Goal: Use online tool/utility

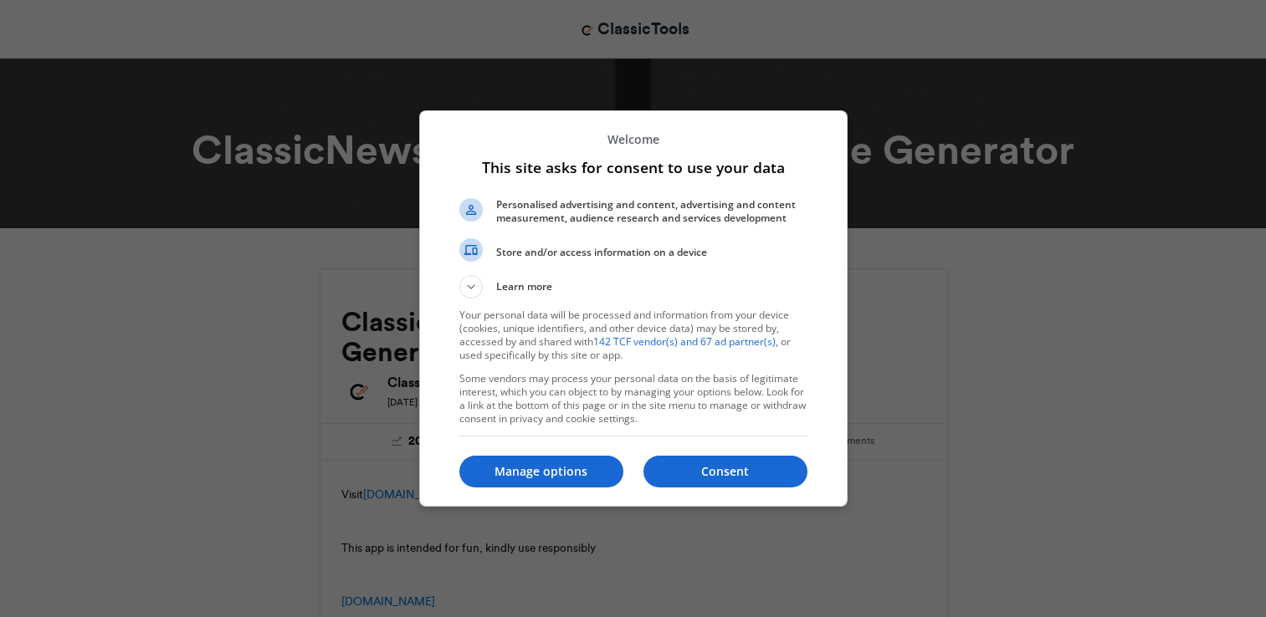
click at [1265, 612] on div at bounding box center [633, 308] width 1266 height 617
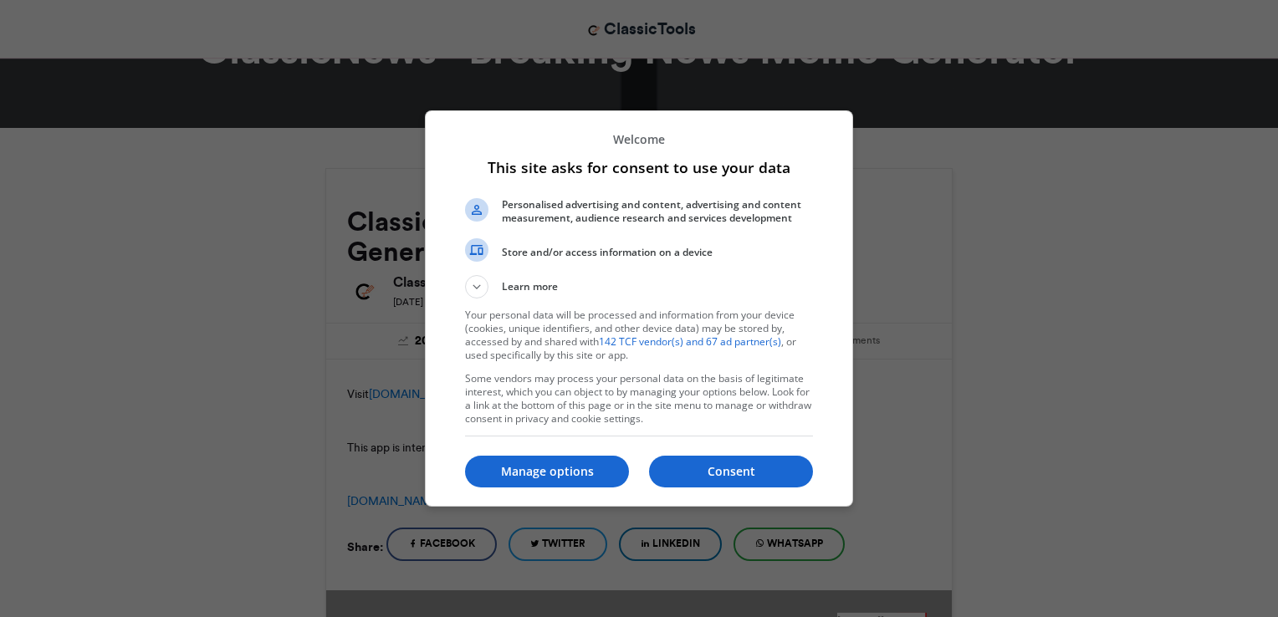
click at [1265, 612] on div at bounding box center [639, 308] width 1278 height 617
click at [719, 480] on button "Consent" at bounding box center [731, 472] width 164 height 32
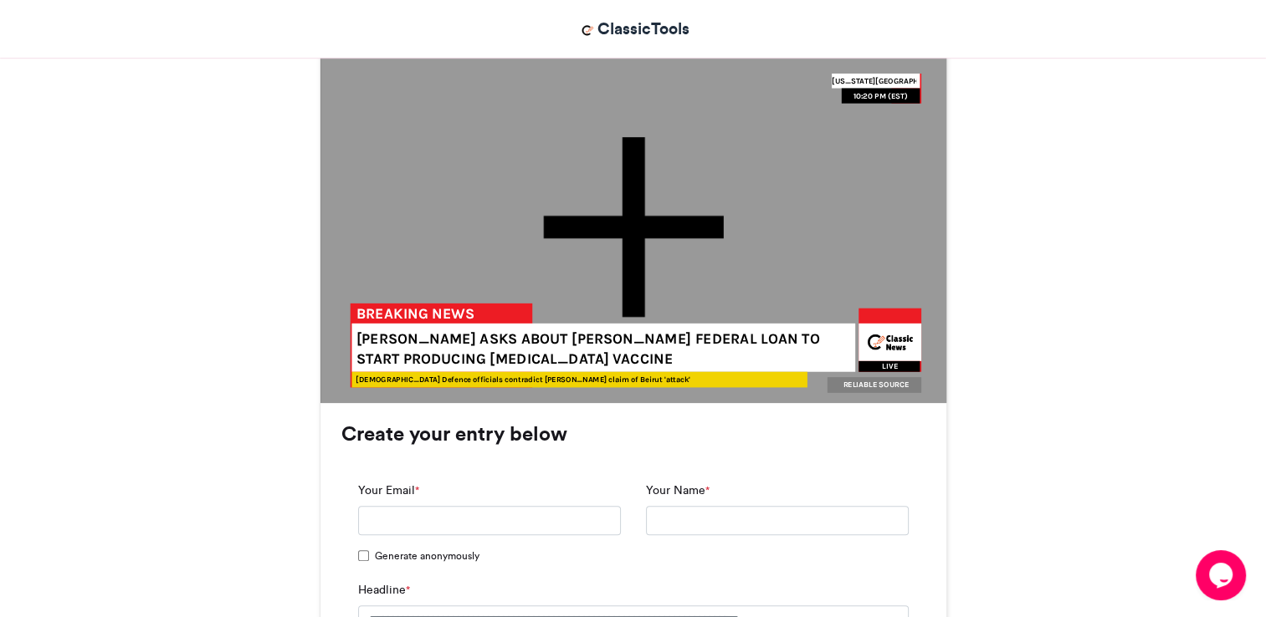
scroll to position [1180, 0]
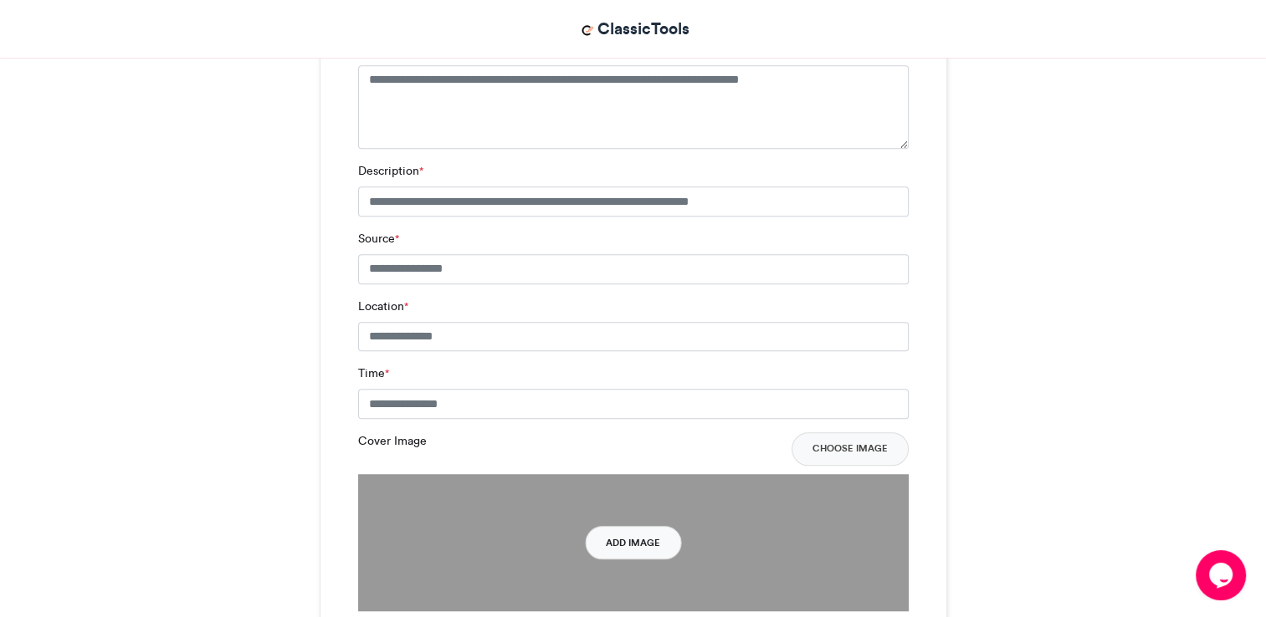
click at [629, 526] on button "Add Image" at bounding box center [633, 542] width 96 height 33
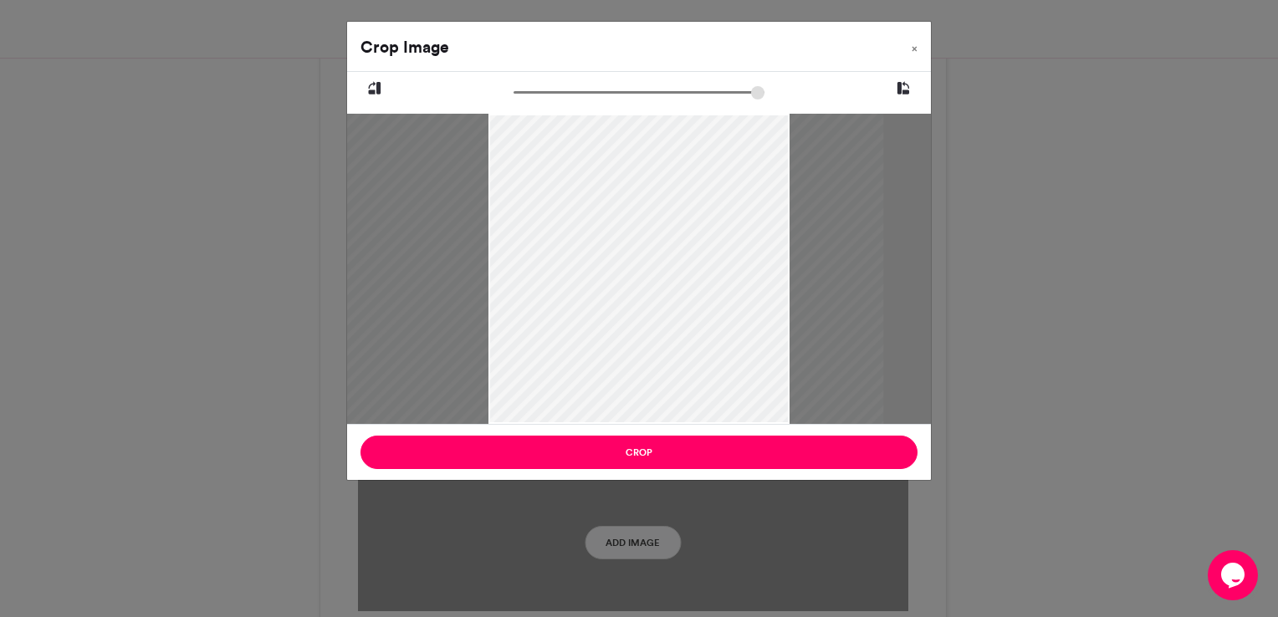
drag, startPoint x: 688, startPoint y: 264, endPoint x: 649, endPoint y: 273, distance: 39.6
click at [649, 273] on div at bounding box center [607, 269] width 552 height 310
type input "******"
drag, startPoint x: 522, startPoint y: 95, endPoint x: 455, endPoint y: 110, distance: 68.4
click at [514, 100] on input "zoom" at bounding box center [639, 92] width 251 height 16
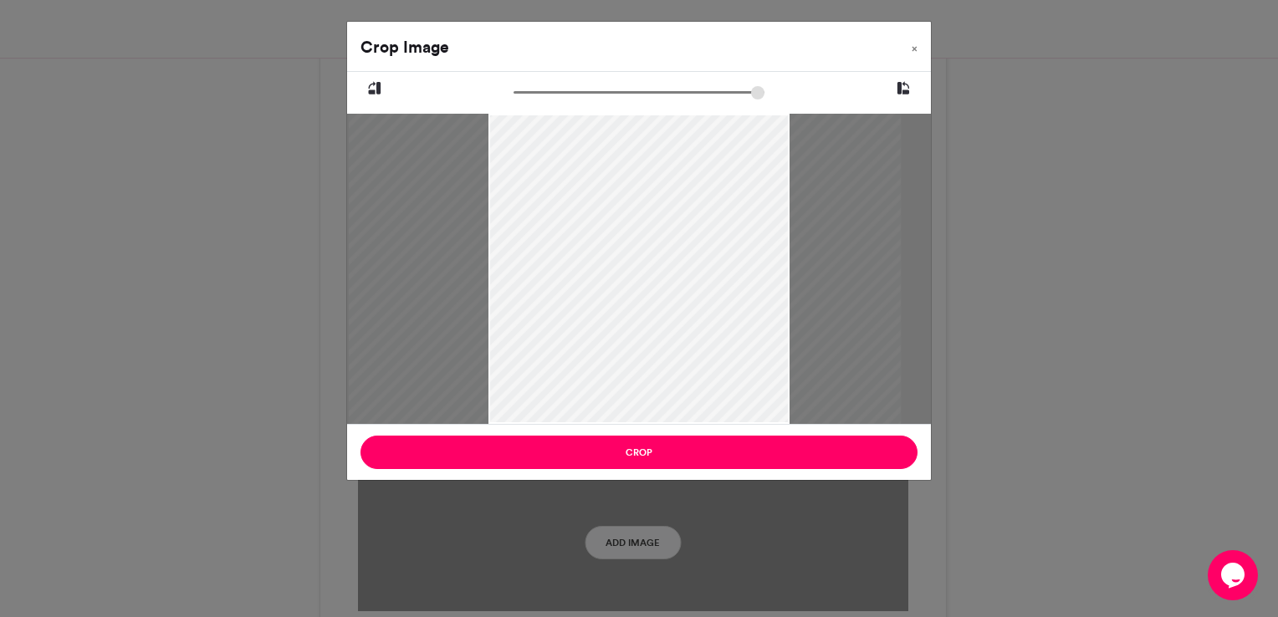
drag, startPoint x: 572, startPoint y: 285, endPoint x: 590, endPoint y: 286, distance: 17.6
click at [590, 286] on div at bounding box center [625, 269] width 552 height 310
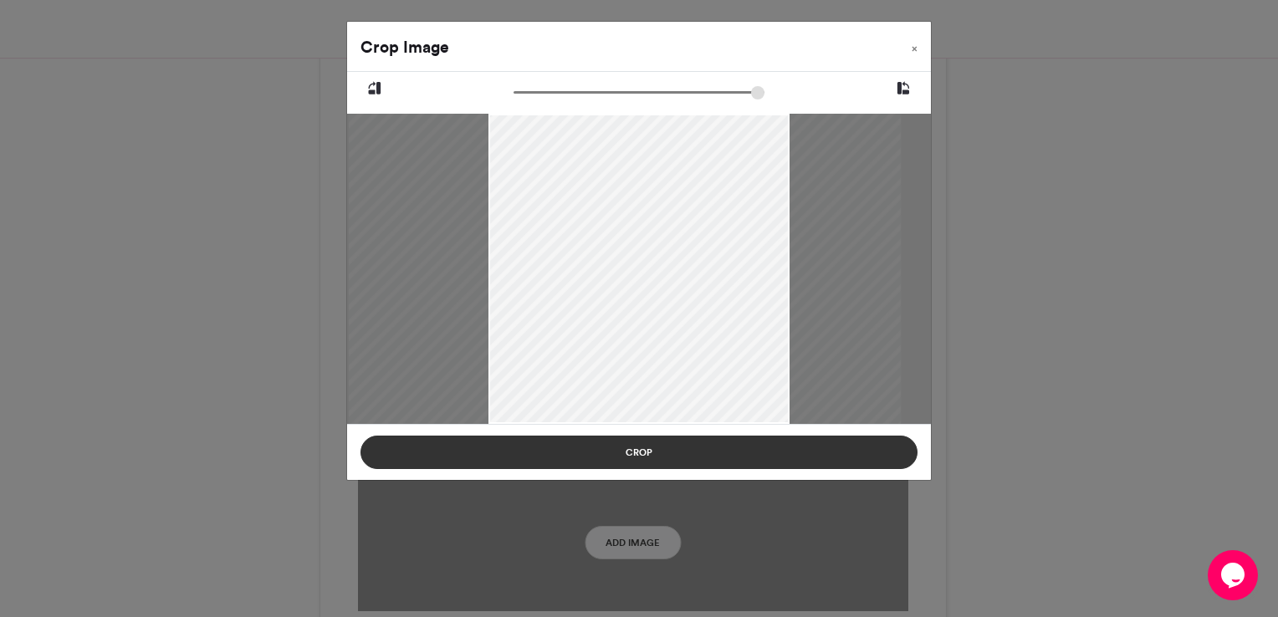
click at [642, 457] on button "Crop" at bounding box center [639, 452] width 557 height 33
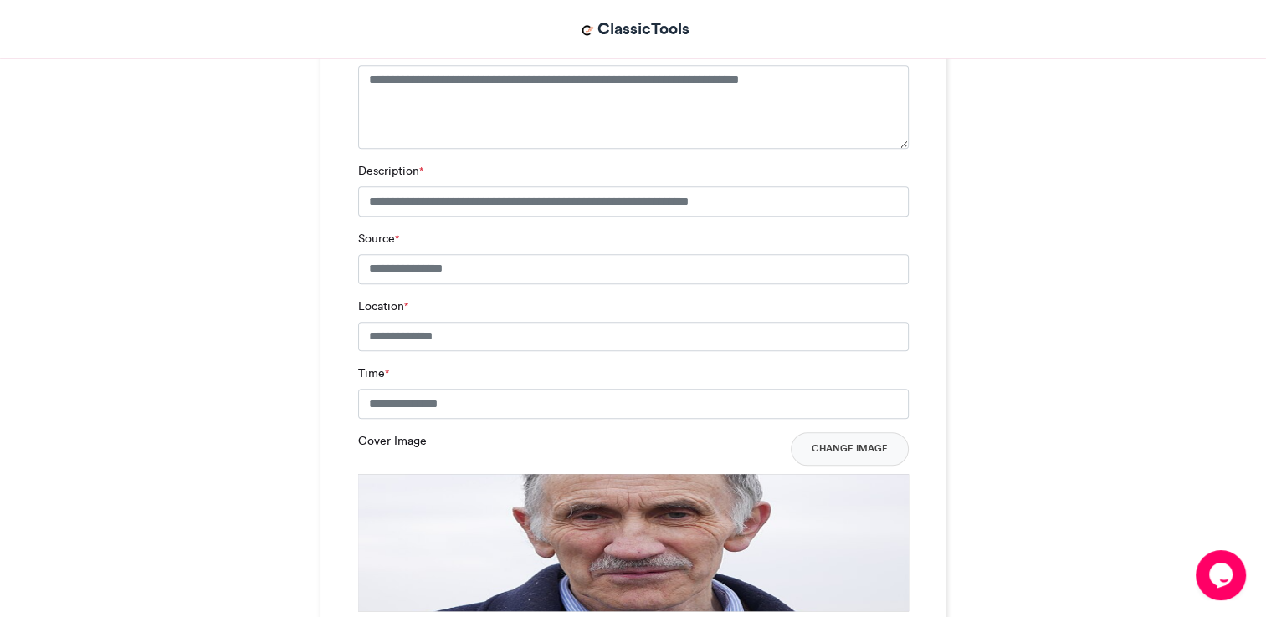
scroll to position [640, 0]
